Goal: Find specific page/section: Find specific page/section

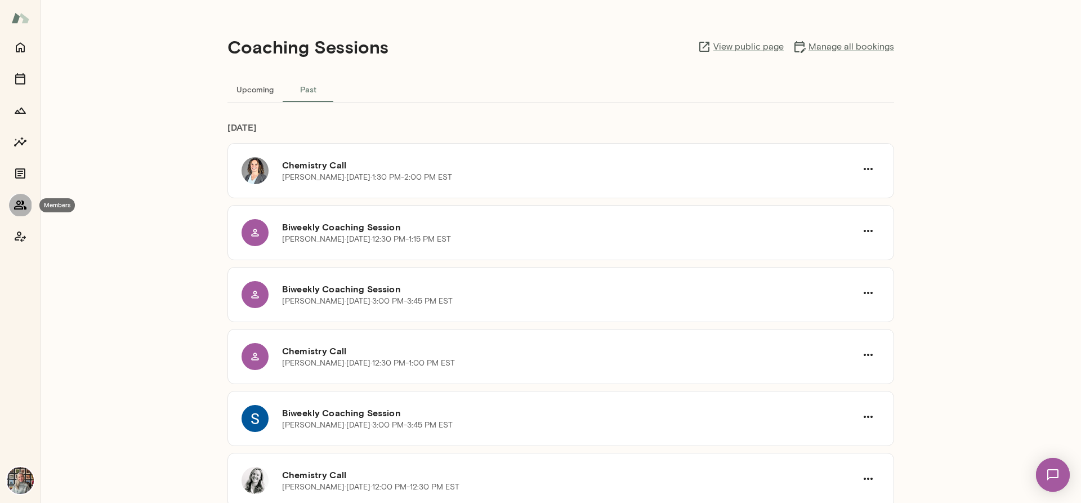
click at [17, 204] on icon "Members" at bounding box center [20, 204] width 12 height 9
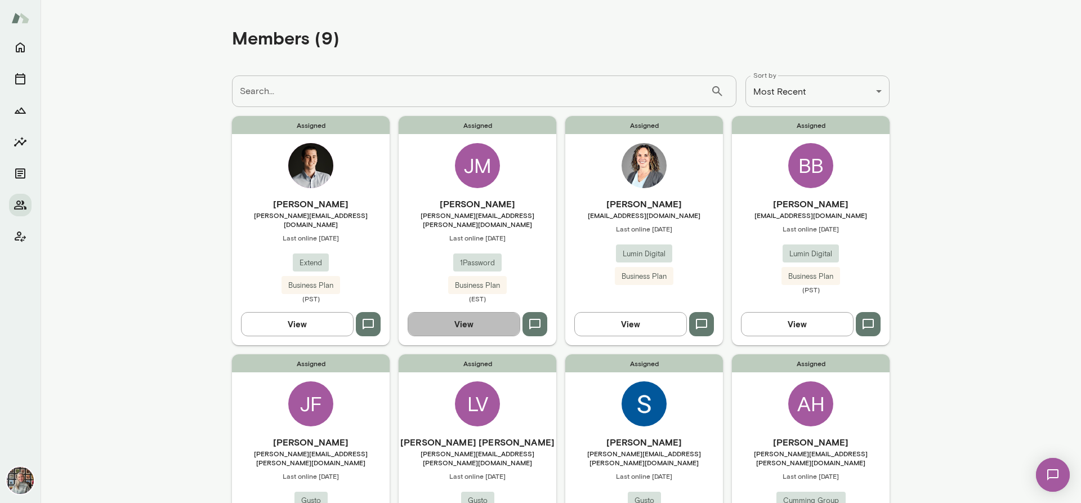
click at [466, 316] on button "View" at bounding box center [464, 324] width 113 height 24
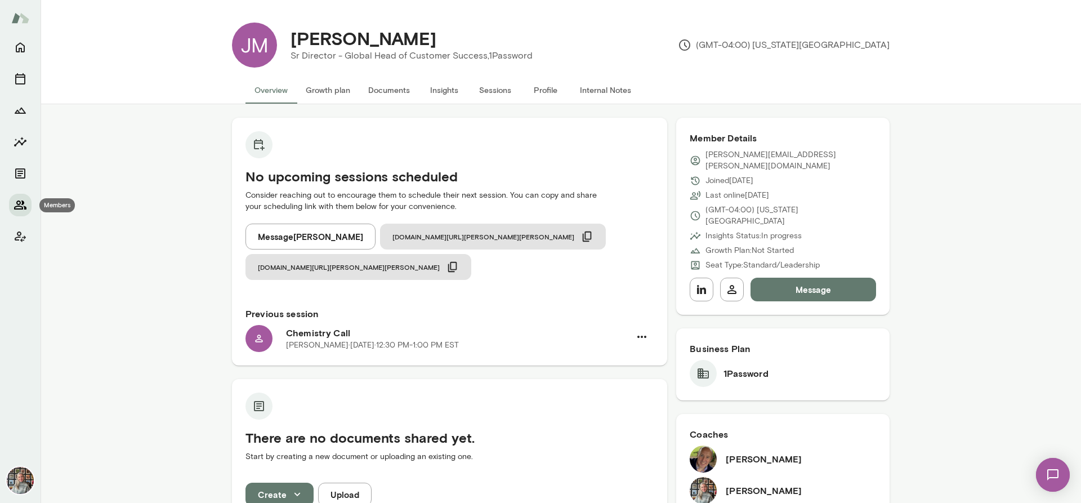
click at [28, 204] on button "Members" at bounding box center [20, 205] width 23 height 23
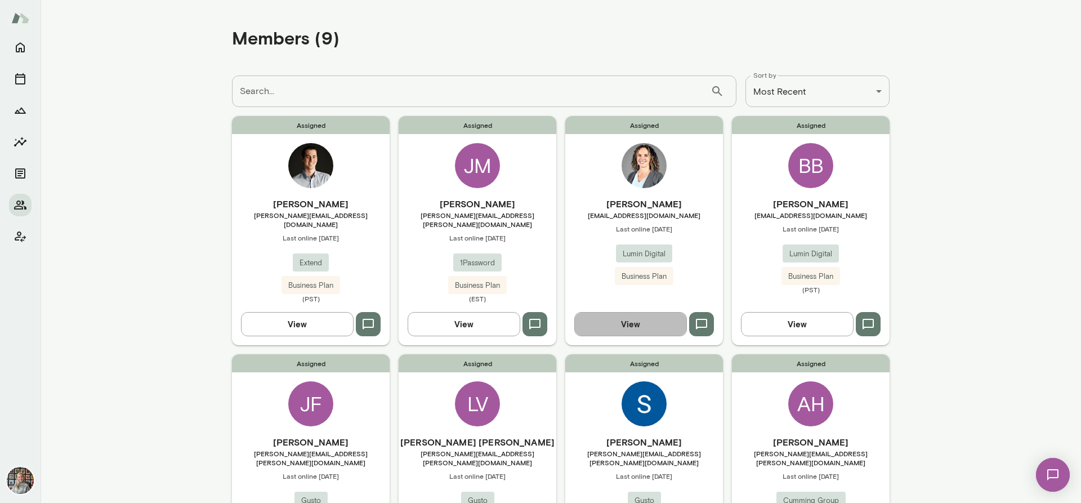
click at [618, 312] on button "View" at bounding box center [630, 324] width 113 height 24
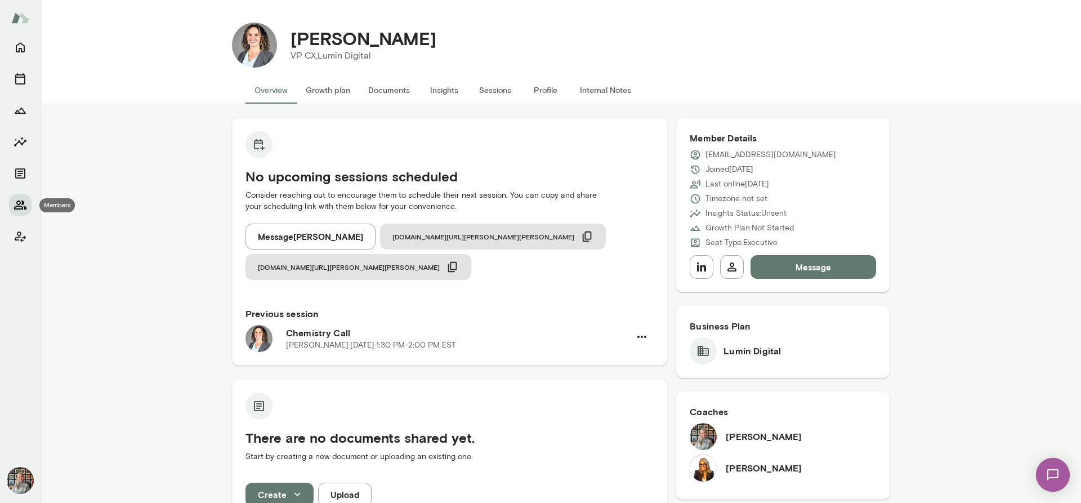
click at [17, 204] on icon "Members" at bounding box center [20, 204] width 12 height 9
